Goal: Task Accomplishment & Management: Manage account settings

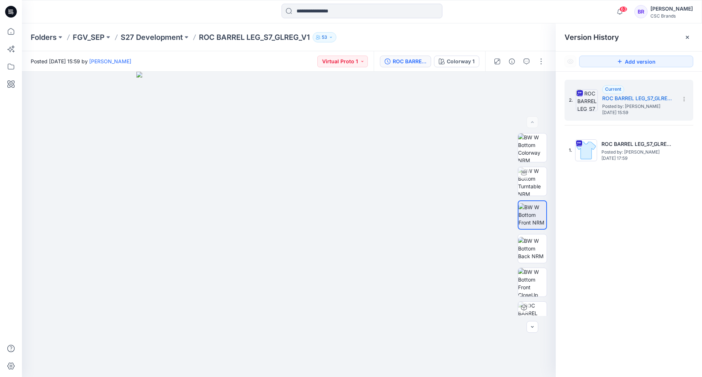
click at [9, 9] on icon at bounding box center [11, 12] width 12 height 12
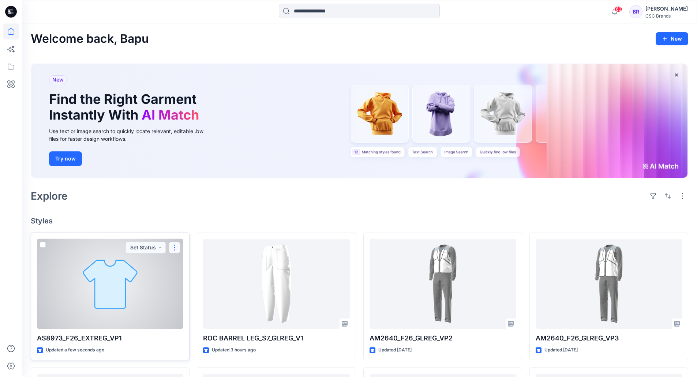
click at [174, 249] on button "button" at bounding box center [175, 248] width 12 height 12
click at [191, 261] on p "Edit" at bounding box center [187, 265] width 9 height 8
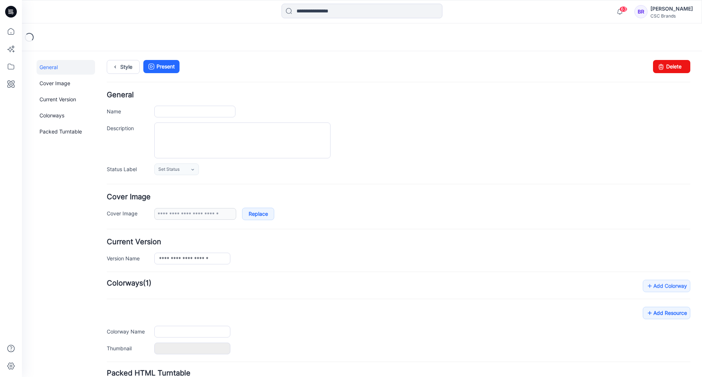
type input "**********"
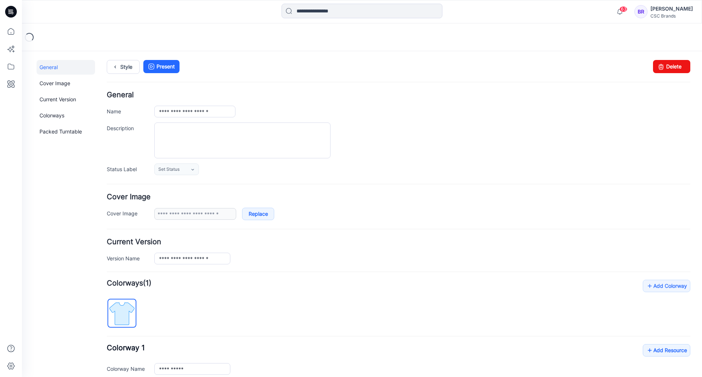
scroll to position [98, 0]
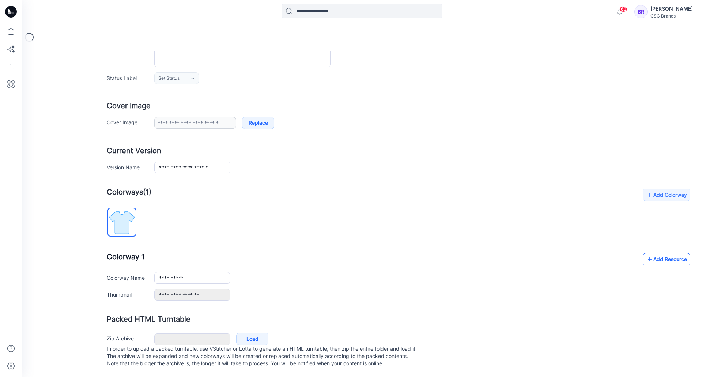
click at [659, 255] on link "Add Resource" at bounding box center [667, 259] width 48 height 12
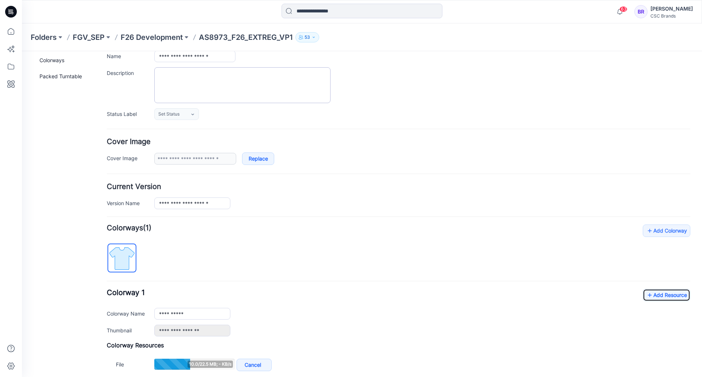
scroll to position [0, 0]
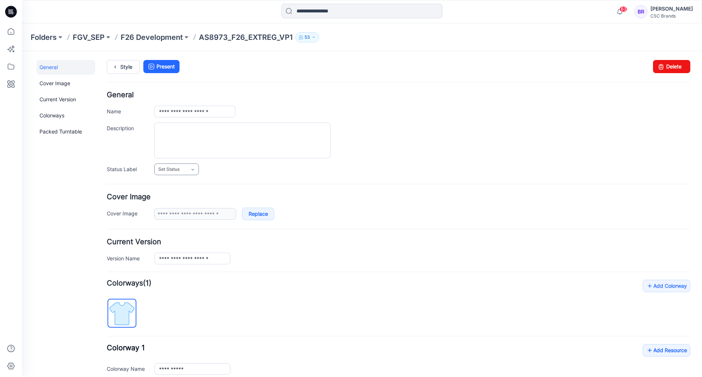
click at [166, 166] on span "Set Status" at bounding box center [168, 169] width 21 height 7
click at [188, 199] on link "Virtual Proto 1" at bounding box center [184, 200] width 56 height 15
click at [10, 12] on icon at bounding box center [11, 12] width 12 height 12
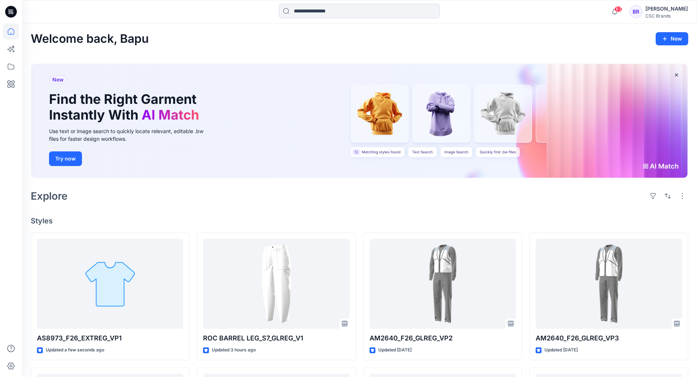
click at [229, 204] on div "Explore" at bounding box center [359, 196] width 657 height 18
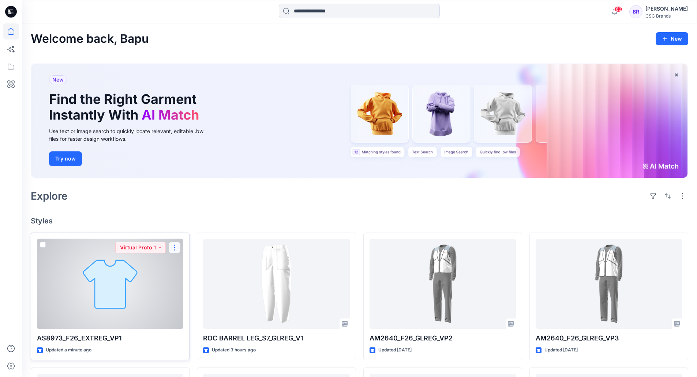
click at [174, 245] on button "button" at bounding box center [175, 248] width 12 height 12
click at [194, 263] on button "Edit" at bounding box center [209, 265] width 79 height 14
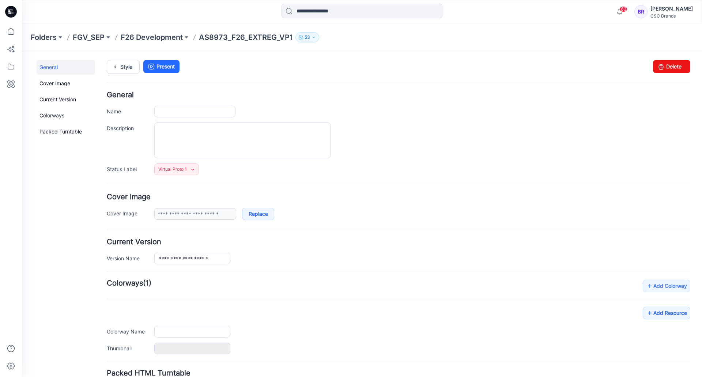
type input "**********"
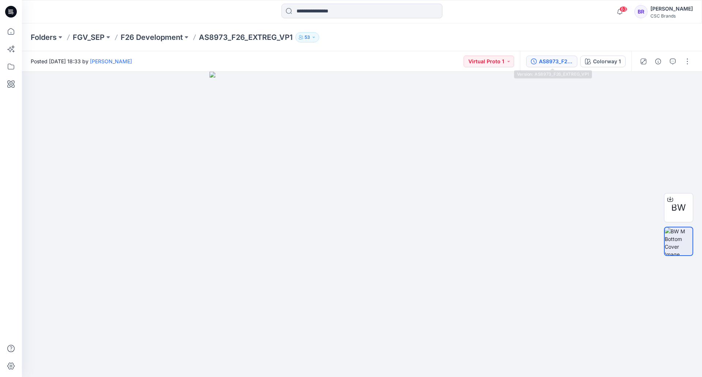
click at [547, 63] on div "AS8973_F26_EXTREG_VP1" at bounding box center [556, 61] width 34 height 8
